Goal: Navigation & Orientation: Understand site structure

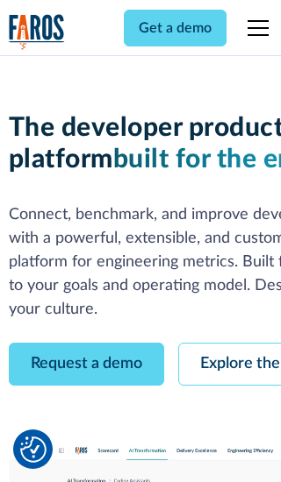
scroll to position [100, 0]
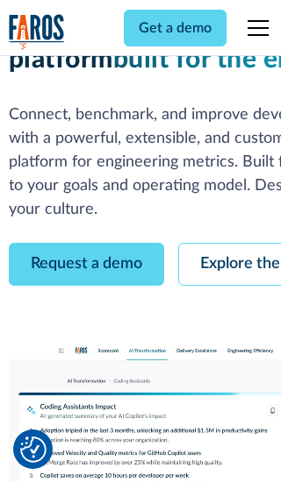
click at [86, 243] on link "Request a demo" at bounding box center [86, 264] width 155 height 43
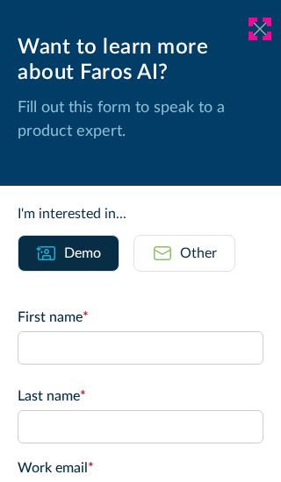
click at [260, 29] on icon at bounding box center [260, 28] width 14 height 13
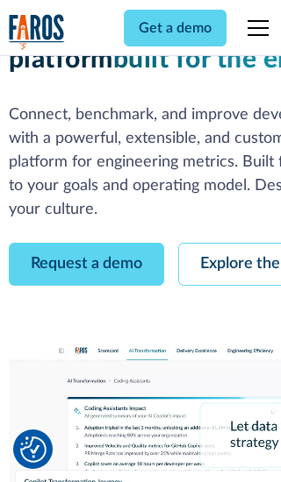
click at [229, 243] on link "Explore the platform" at bounding box center [271, 264] width 187 height 43
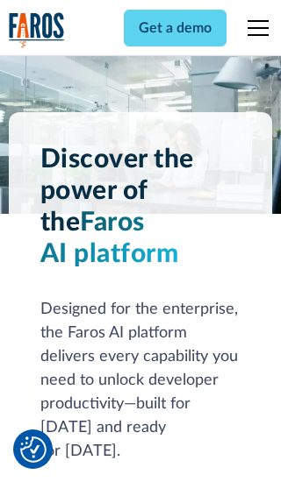
scroll to position [13173, 0]
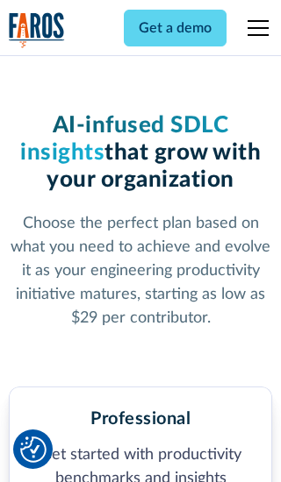
scroll to position [2718, 0]
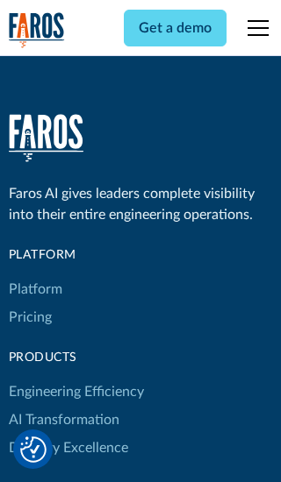
click at [34, 275] on link "Platform" at bounding box center [35, 289] width 53 height 28
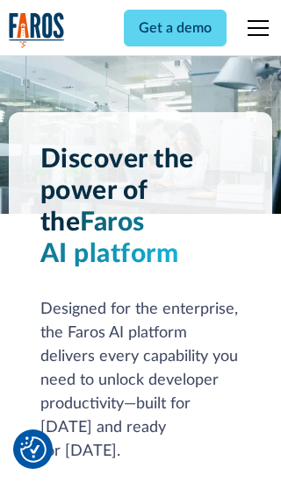
scroll to position [13736, 0]
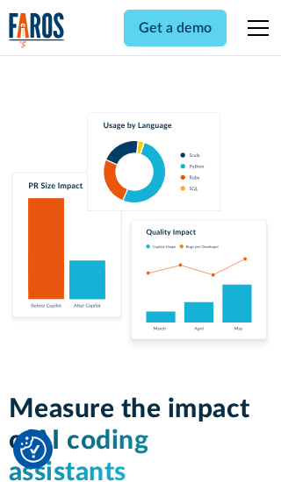
scroll to position [10841, 0]
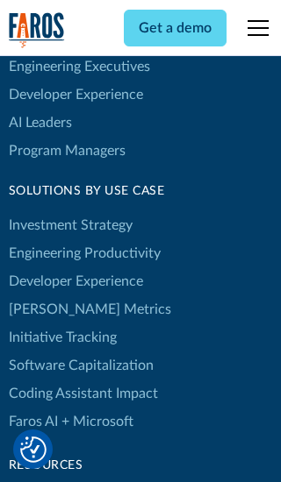
click at [53, 296] on link "[PERSON_NAME] Metrics" at bounding box center [90, 310] width 162 height 28
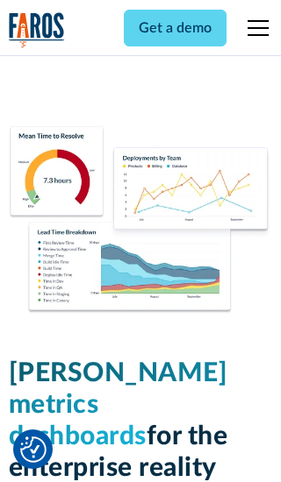
scroll to position [7679, 0]
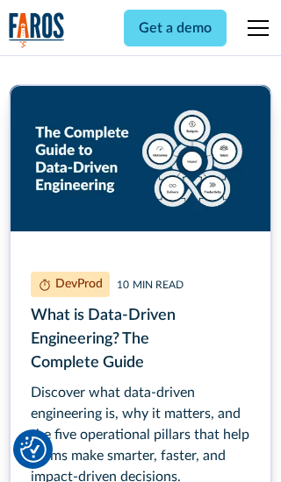
scroll to position [7911, 0]
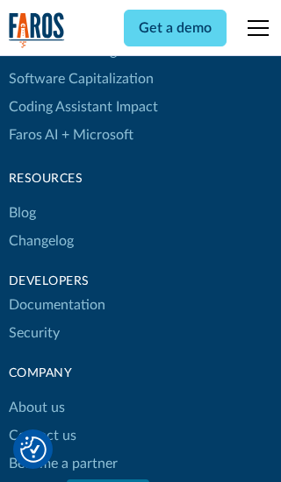
click at [40, 241] on link "Changelog" at bounding box center [41, 241] width 65 height 28
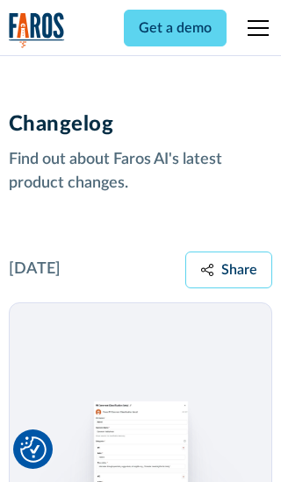
scroll to position [21183, 0]
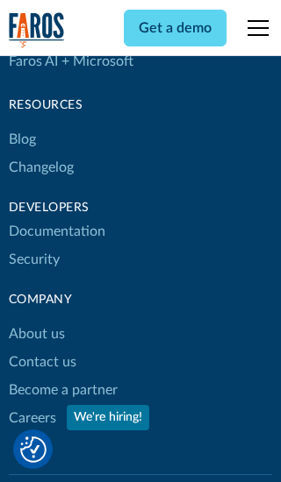
click at [36, 320] on link "About us" at bounding box center [37, 334] width 56 height 28
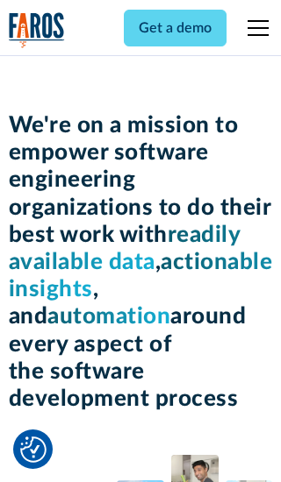
scroll to position [6048, 0]
